Goal: Find specific page/section: Find specific page/section

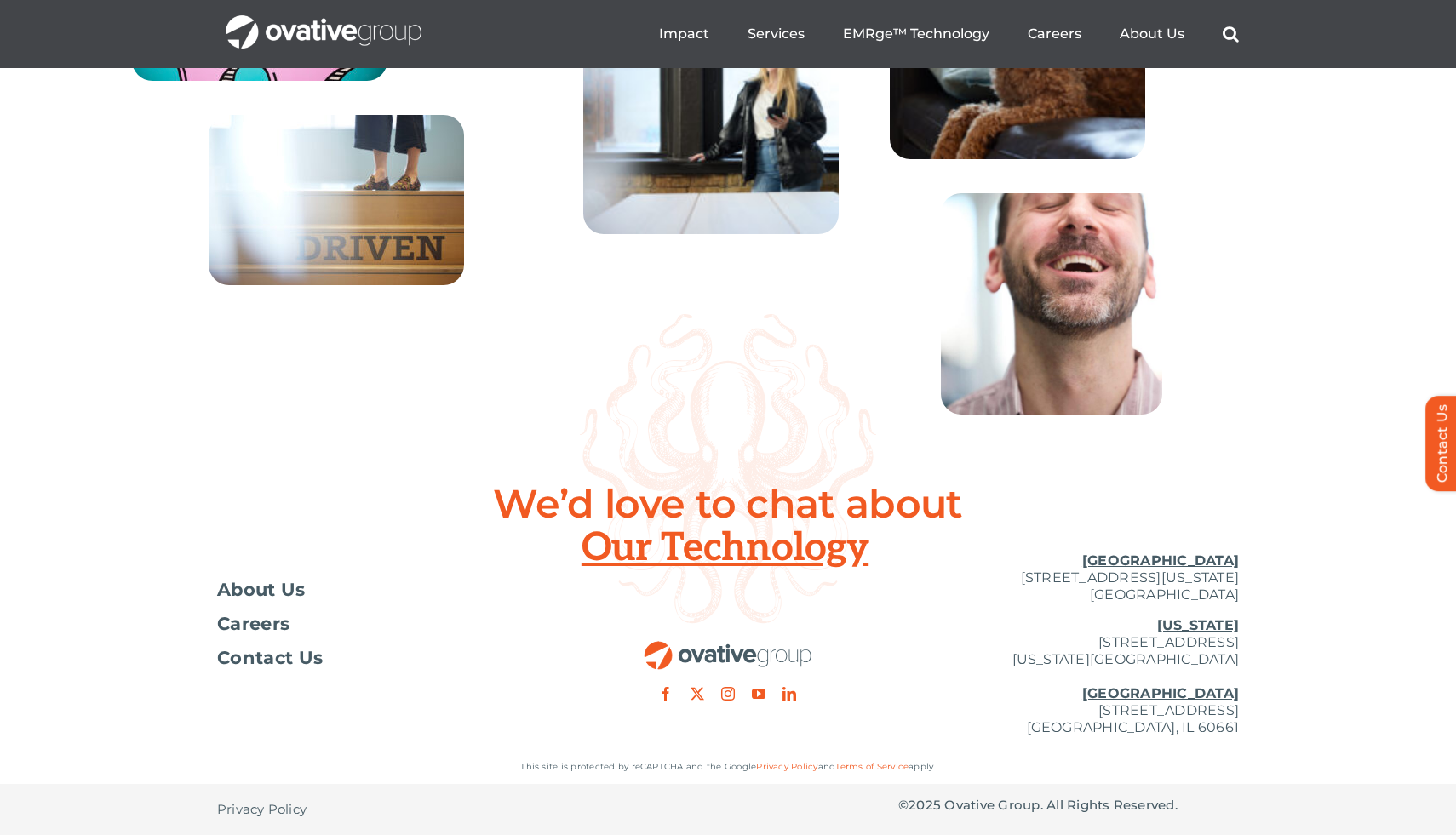
scroll to position [6126, 0]
click at [276, 591] on span "About Us" at bounding box center [261, 590] width 89 height 17
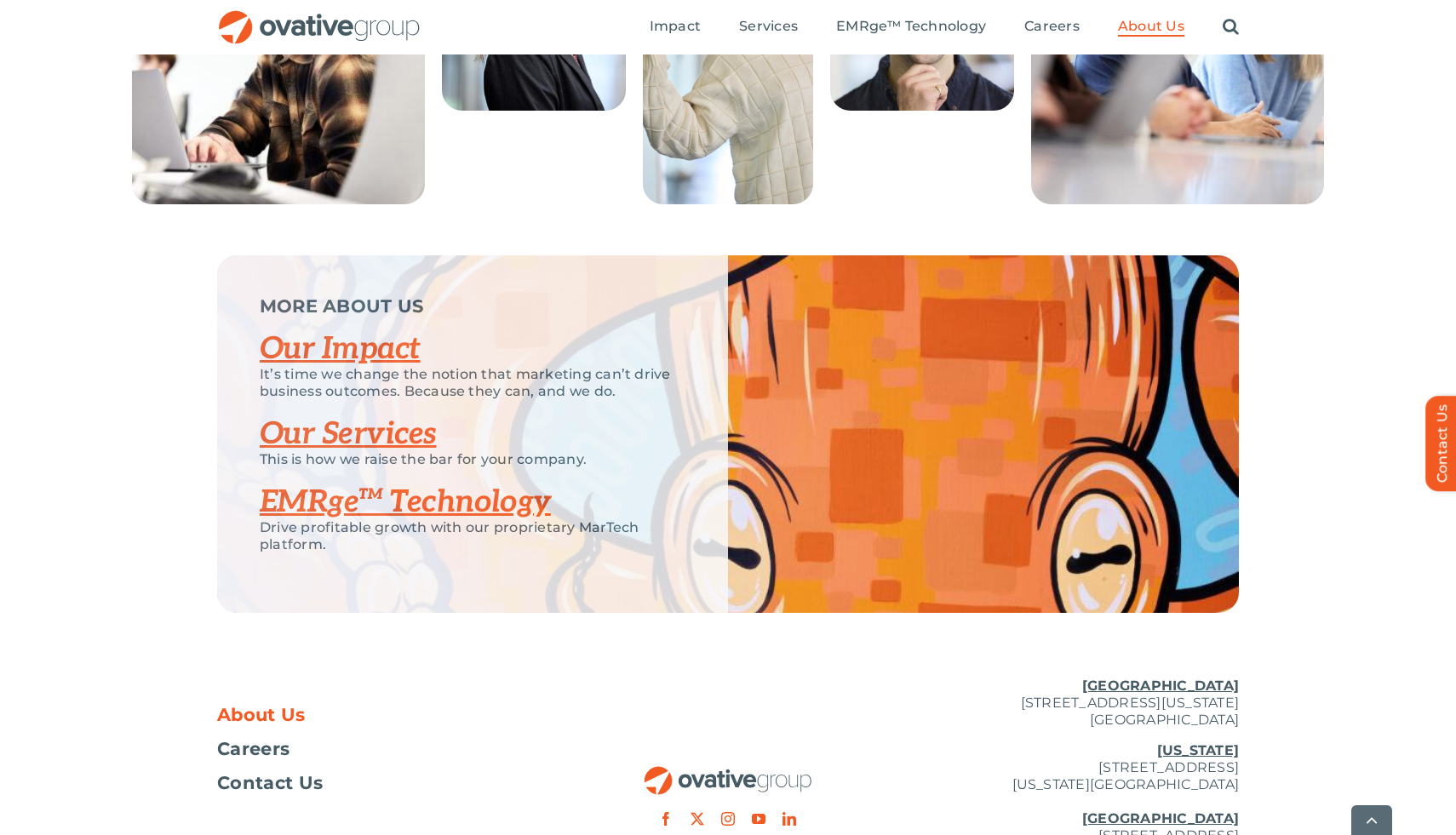
scroll to position [3527, 0]
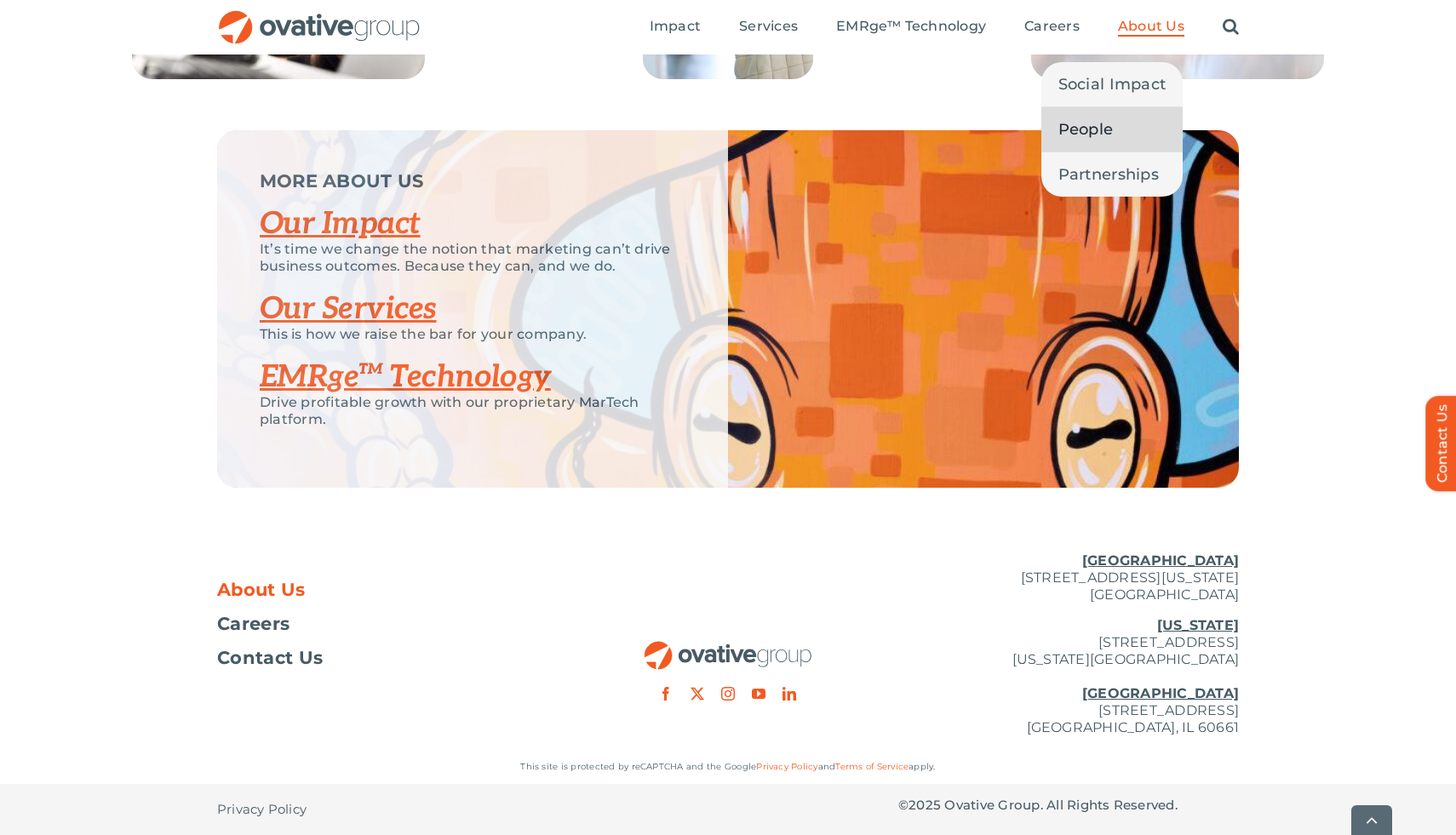
click at [1108, 136] on span "People" at bounding box center [1086, 130] width 55 height 24
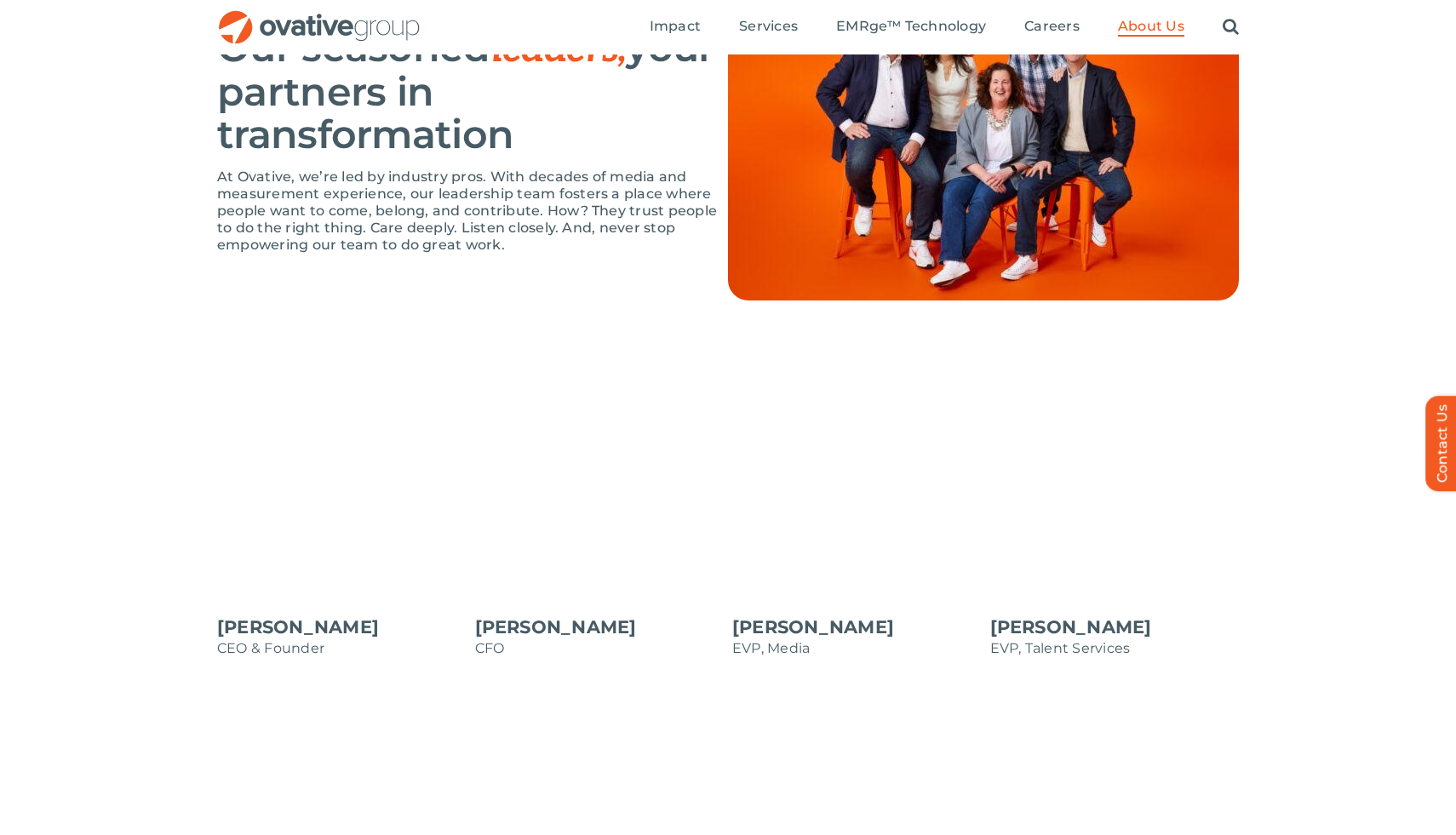
scroll to position [563, 0]
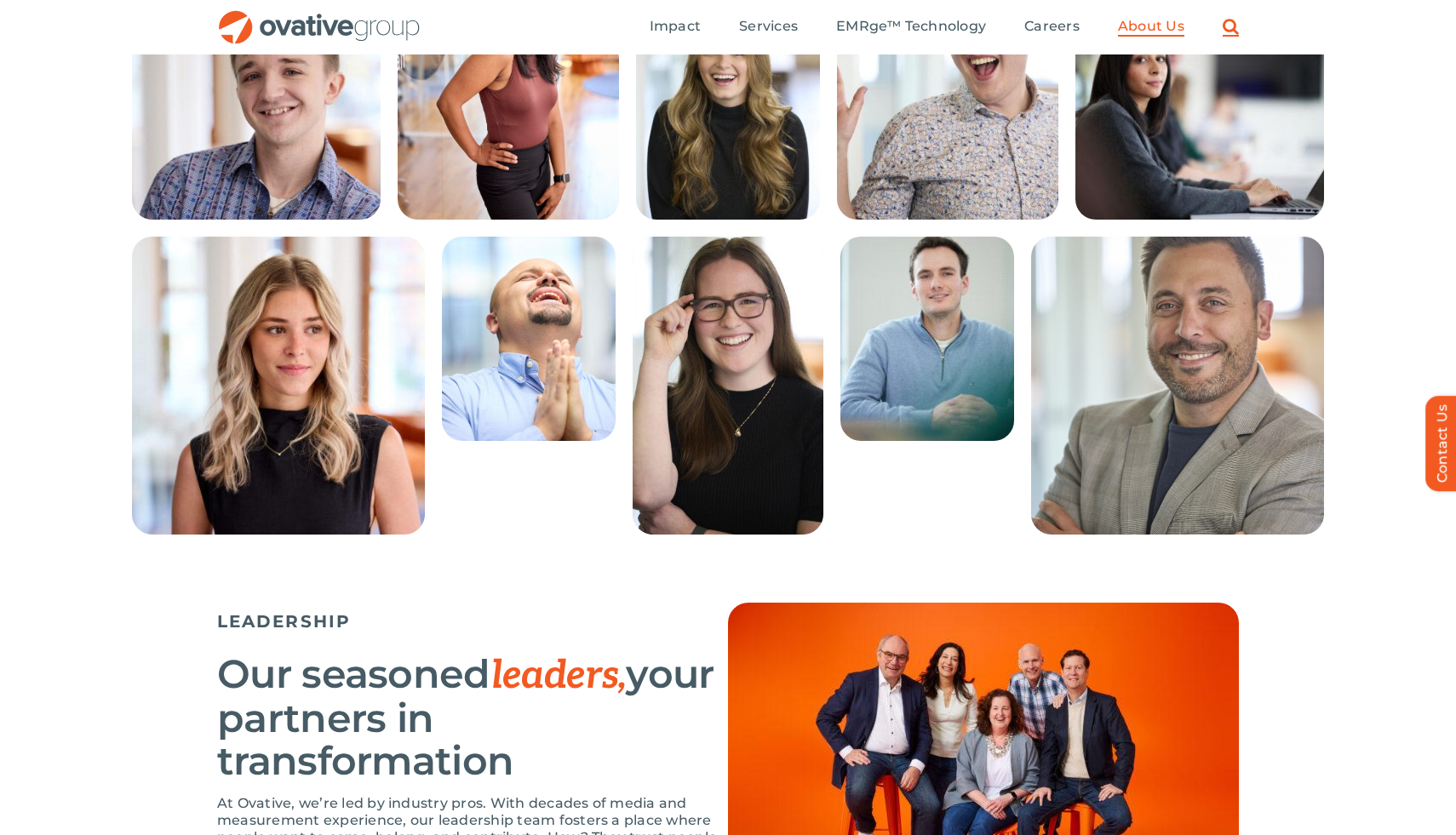
click at [1229, 25] on link "Search" at bounding box center [1231, 28] width 16 height 19
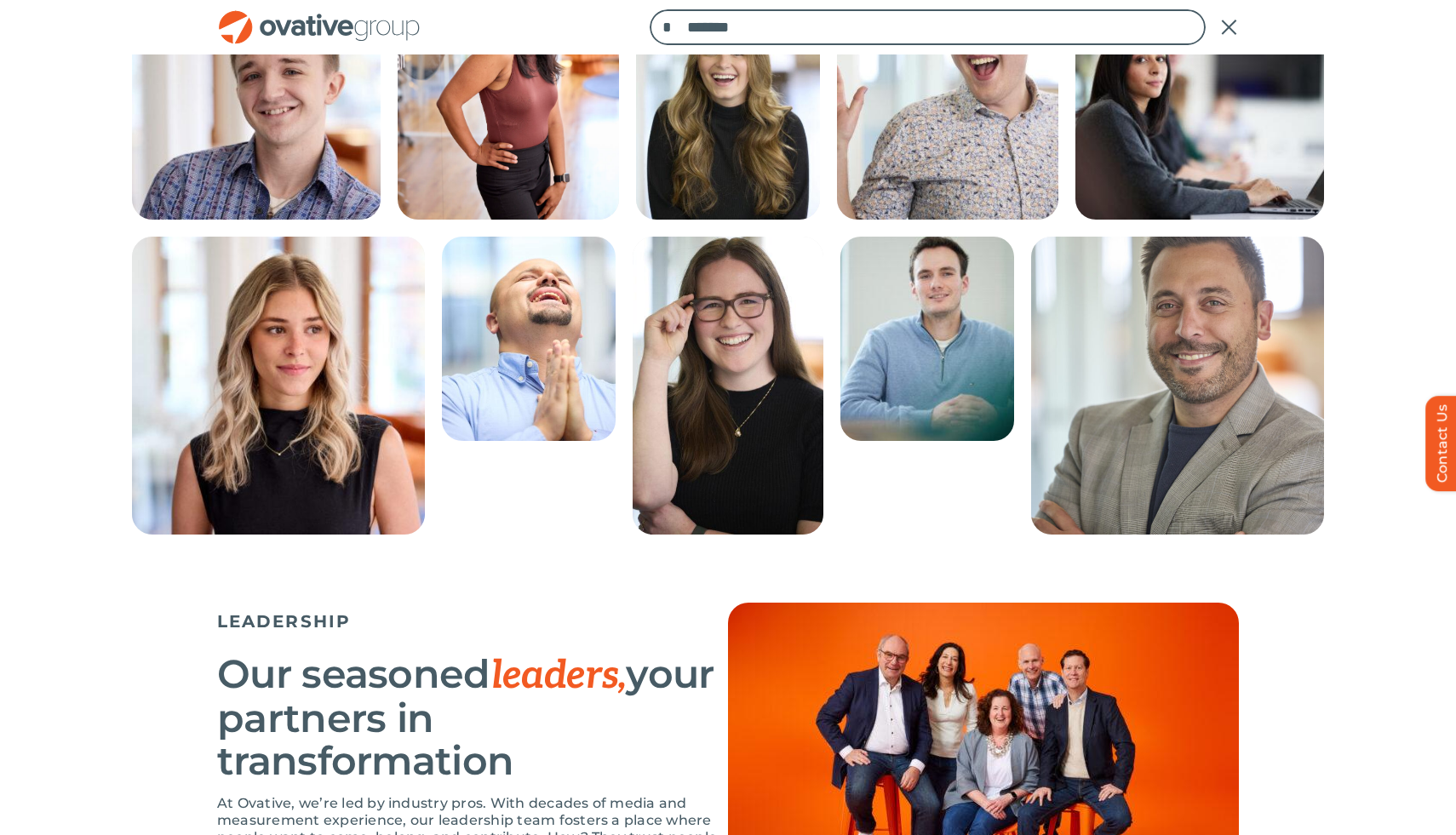
type input "*******"
click at [649, 9] on input "*" at bounding box center [667, 27] width 35 height 35
